Goal: Task Accomplishment & Management: Use online tool/utility

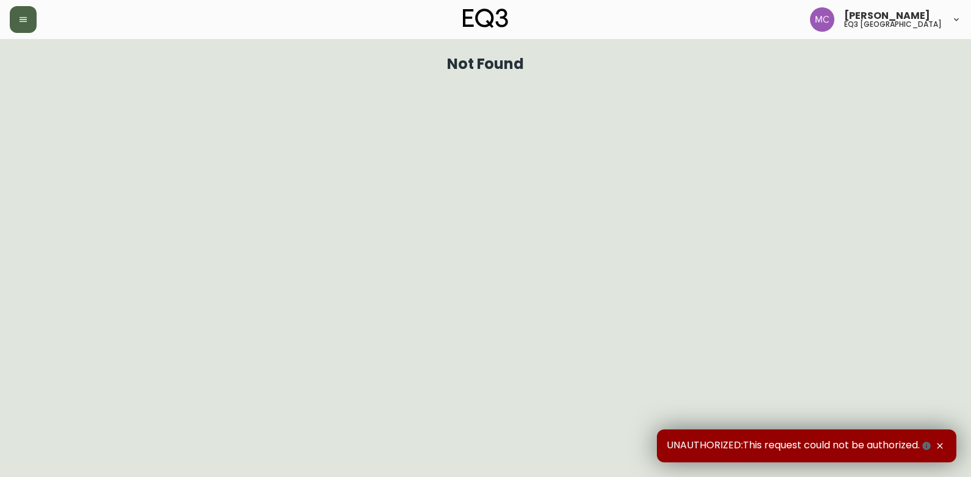
click at [34, 22] on button "button" at bounding box center [23, 19] width 27 height 27
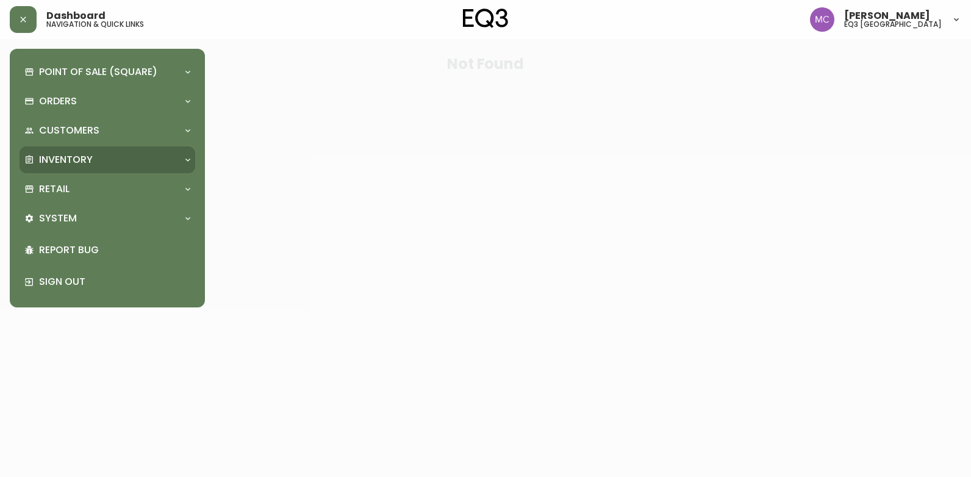
click at [83, 150] on div "Inventory" at bounding box center [108, 159] width 176 height 27
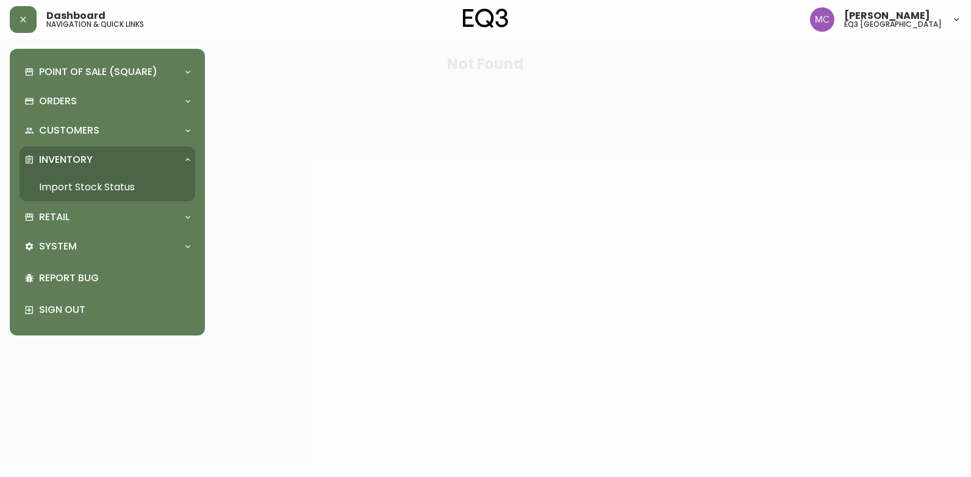
click at [74, 192] on link "Import Stock Status" at bounding box center [108, 187] width 176 height 28
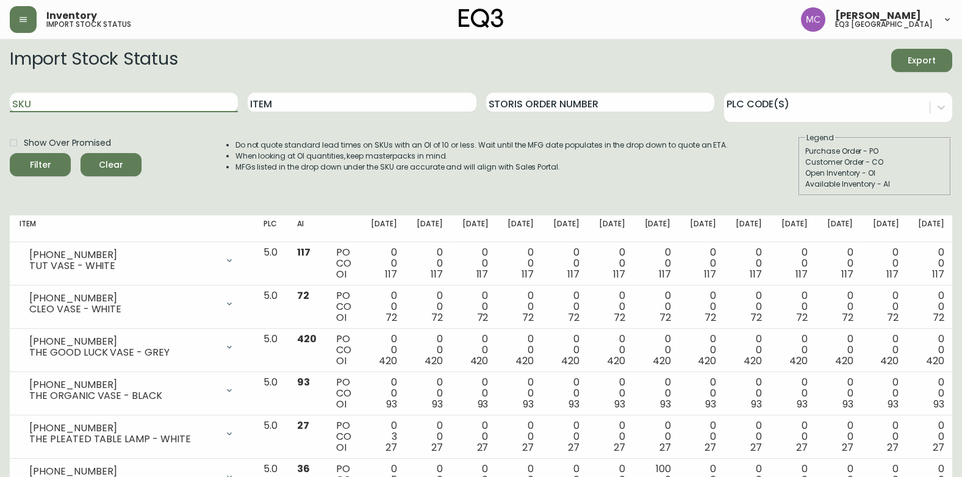
click at [71, 96] on input "SKU" at bounding box center [124, 103] width 228 height 20
paste input "3020-664-13-B"
type input "3020-664-13-B"
click at [10, 153] on button "Filter" at bounding box center [40, 164] width 61 height 23
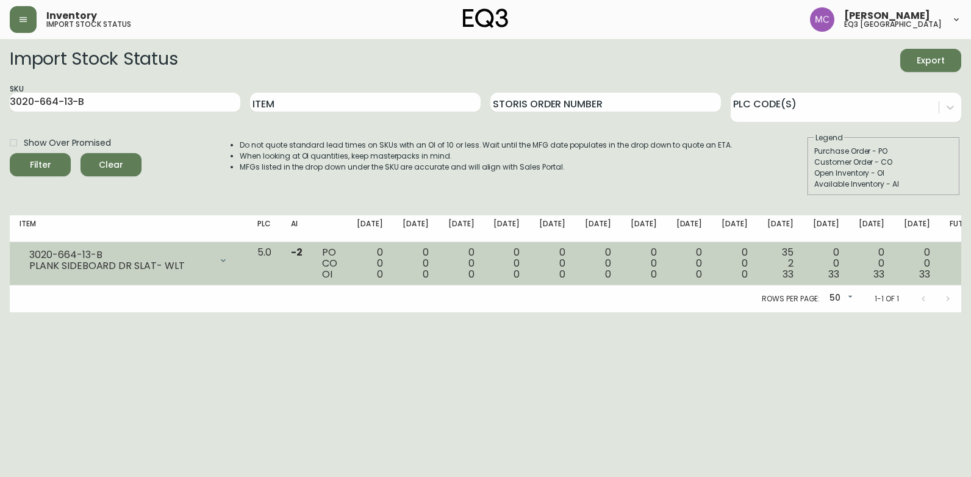
drag, startPoint x: 24, startPoint y: 268, endPoint x: 159, endPoint y: 272, distance: 135.4
click at [159, 272] on div "3020-664-13-B PLANK SIDEBOARD DR SLAT- WLT" at bounding box center [129, 260] width 218 height 27
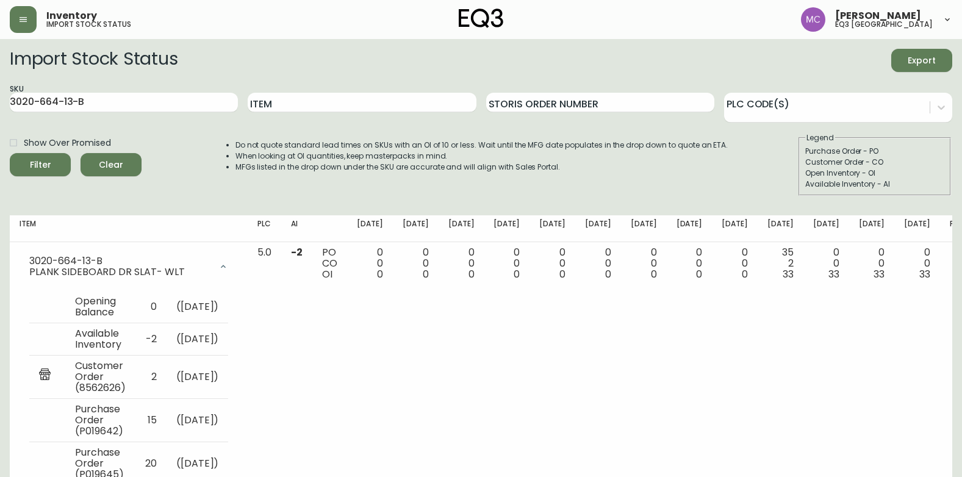
drag, startPoint x: 0, startPoint y: 363, endPoint x: 0, endPoint y: 338, distance: 25.6
click at [0, 363] on html "Inventory import stock status [PERSON_NAME] eq3 [GEOGRAPHIC_DATA] Import Stock …" at bounding box center [481, 263] width 962 height 527
